Goal: Task Accomplishment & Management: Use online tool/utility

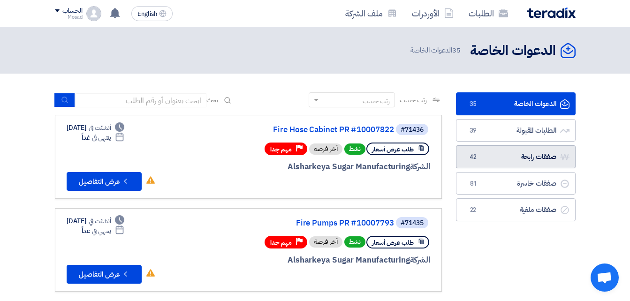
click at [510, 159] on link "صفقات رابحة صفقات رابحة 42" at bounding box center [516, 156] width 120 height 23
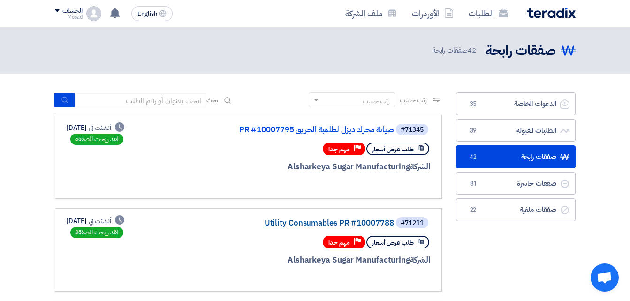
click at [358, 223] on link "Utility Consumables PR #10007788" at bounding box center [300, 223] width 188 height 8
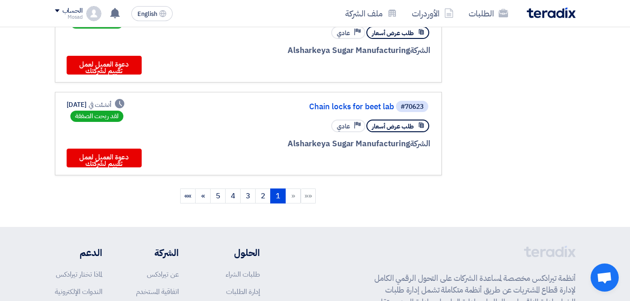
scroll to position [891, 0]
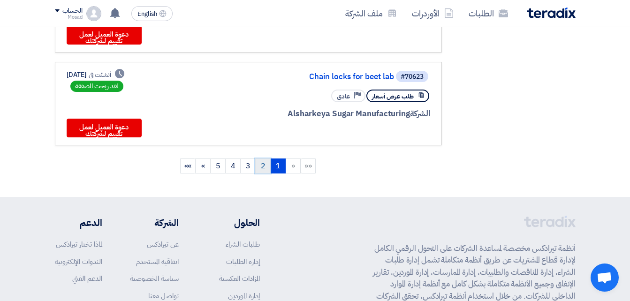
click at [263, 162] on link "2" at bounding box center [262, 166] width 15 height 15
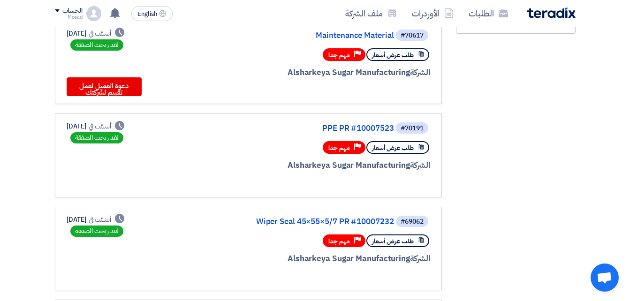
scroll to position [0, 0]
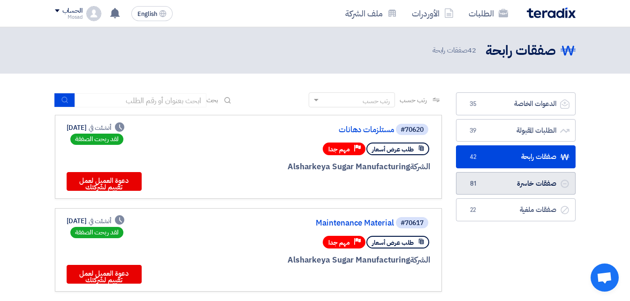
click at [506, 178] on link "صفقات خاسرة صفقات خاسرة 81" at bounding box center [516, 183] width 120 height 23
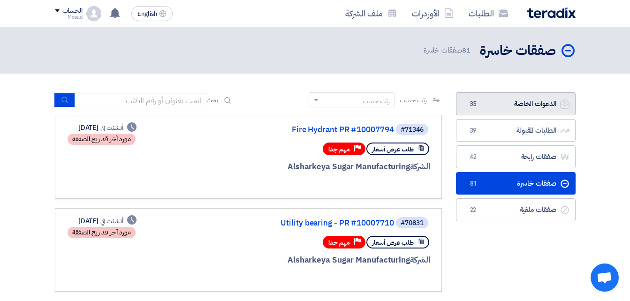
click at [530, 96] on link "الدعوات الخاصة الدعوات الخاصة 35" at bounding box center [516, 103] width 120 height 23
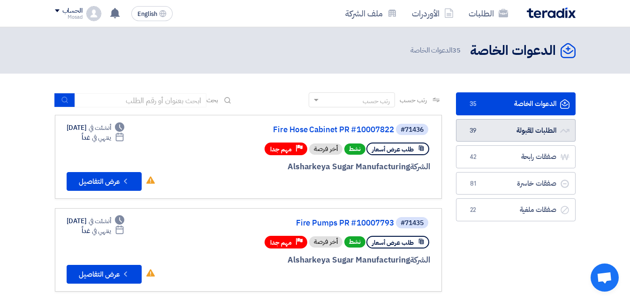
click at [513, 123] on link "الطلبات المقبولة الطلبات المقبولة 39" at bounding box center [516, 130] width 120 height 23
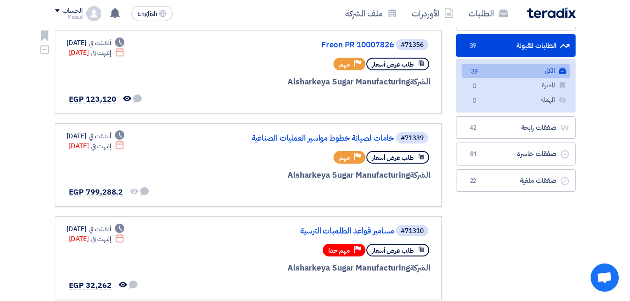
scroll to position [94, 0]
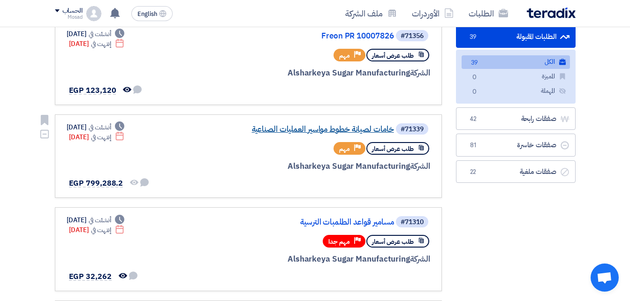
click at [355, 131] on link "خامات لصيانة خطوط مواسير العمليات الصناعية" at bounding box center [300, 129] width 188 height 8
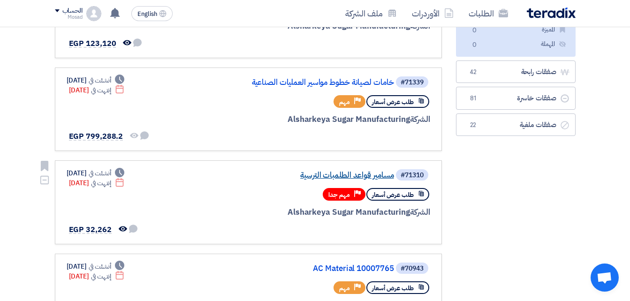
click at [343, 173] on link "مسامير قواعد الطلمبات الترسية" at bounding box center [300, 175] width 188 height 8
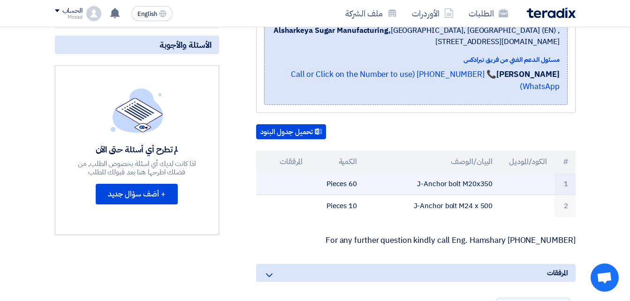
scroll to position [188, 0]
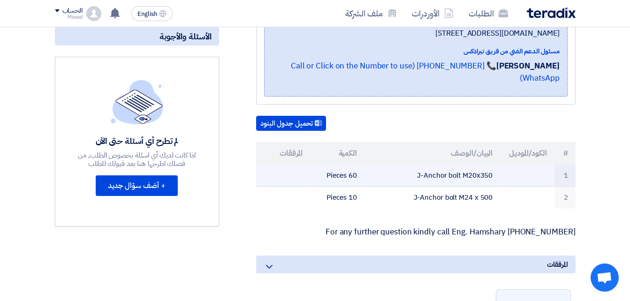
drag, startPoint x: 410, startPoint y: 160, endPoint x: 502, endPoint y: 163, distance: 92.5
click at [502, 165] on tr "1 J-Anchor bolt M20x350 60 Pieces" at bounding box center [416, 176] width 320 height 22
drag, startPoint x: 502, startPoint y: 163, endPoint x: 483, endPoint y: 160, distance: 19.0
copy tr "J-Anchor bolt M20x350"
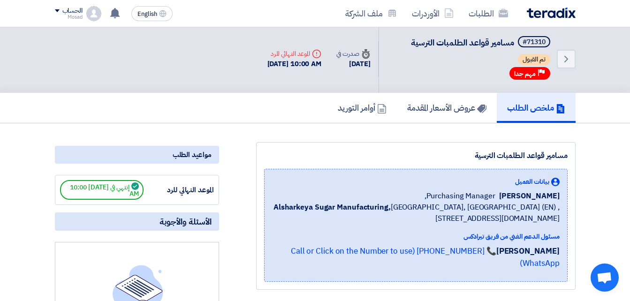
scroll to position [0, 0]
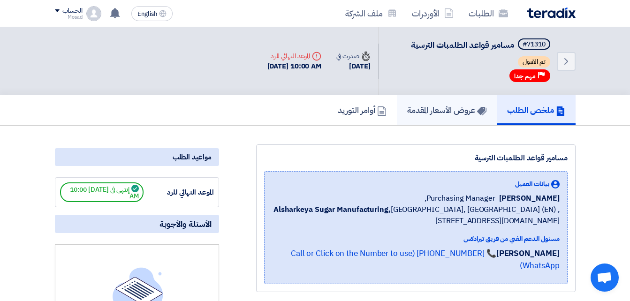
click at [426, 109] on h5 "عروض الأسعار المقدمة" at bounding box center [446, 110] width 79 height 11
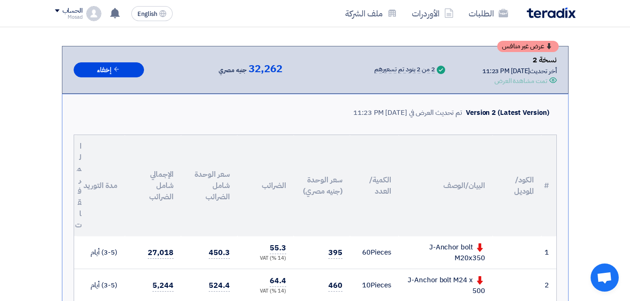
scroll to position [141, 0]
